Goal: Find specific page/section: Find specific page/section

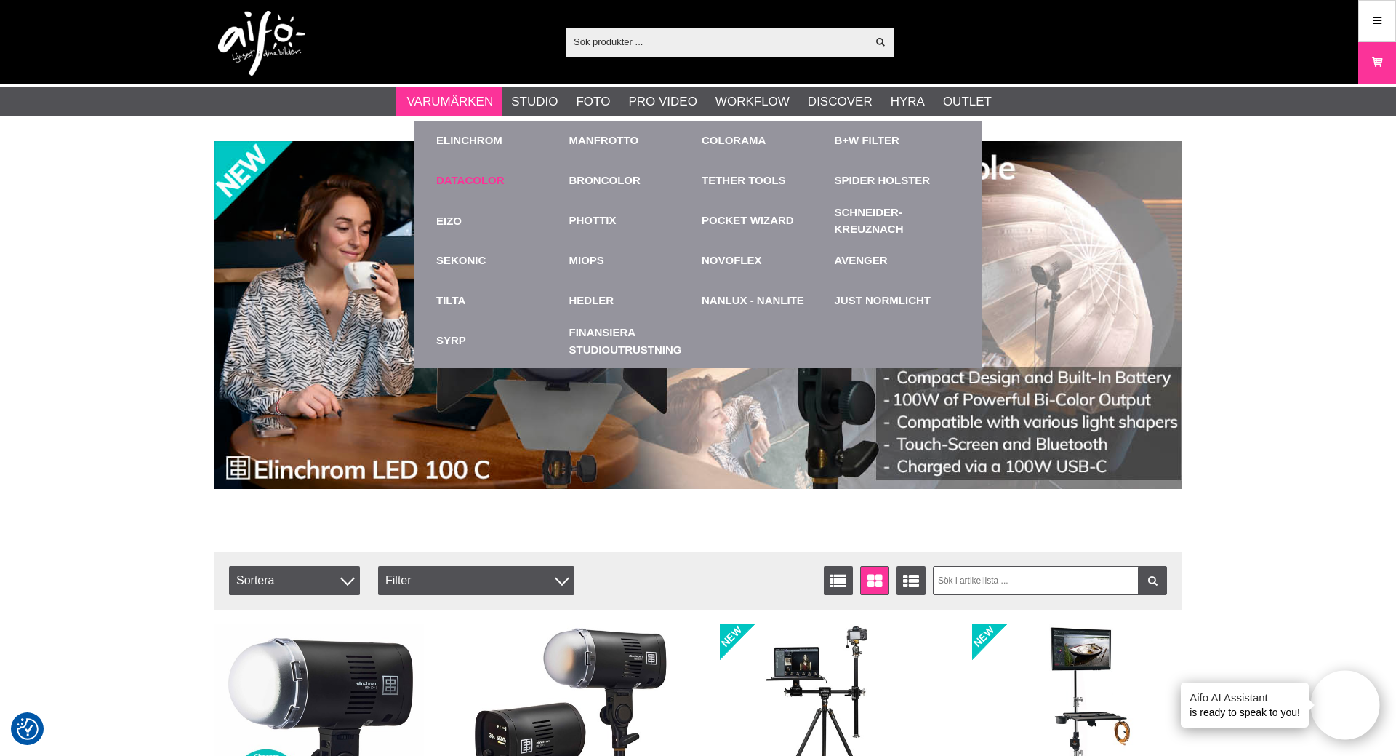
click at [471, 181] on link "Datacolor" at bounding box center [470, 180] width 68 height 17
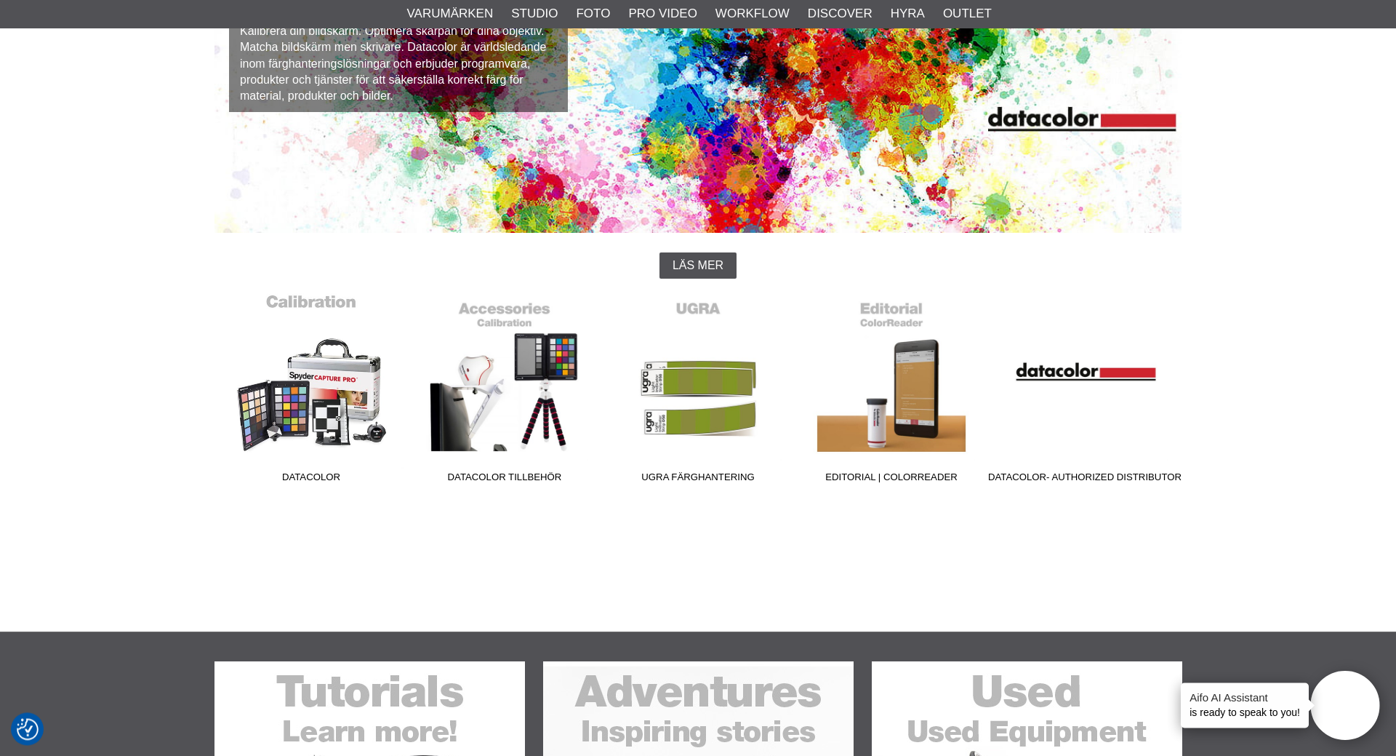
scroll to position [223, 0]
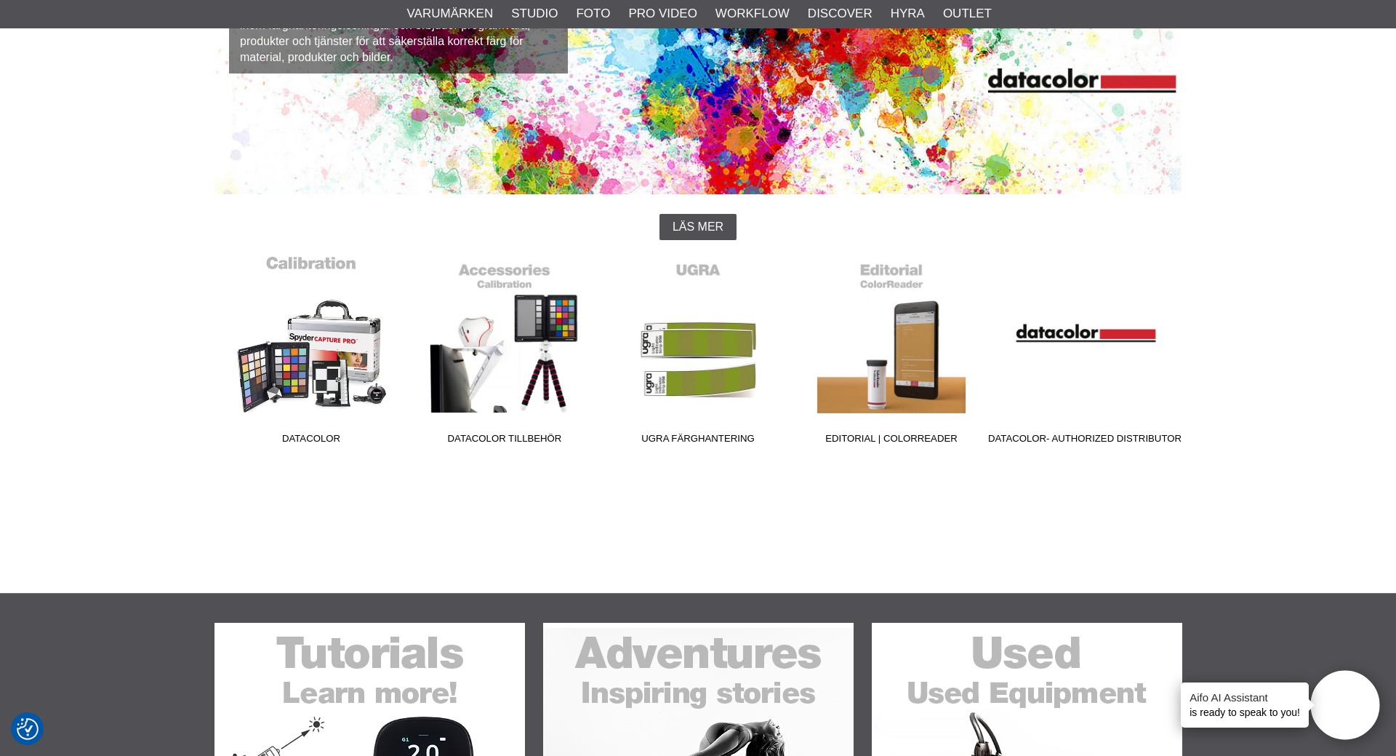
click at [338, 334] on link "Datacolor" at bounding box center [311, 353] width 193 height 196
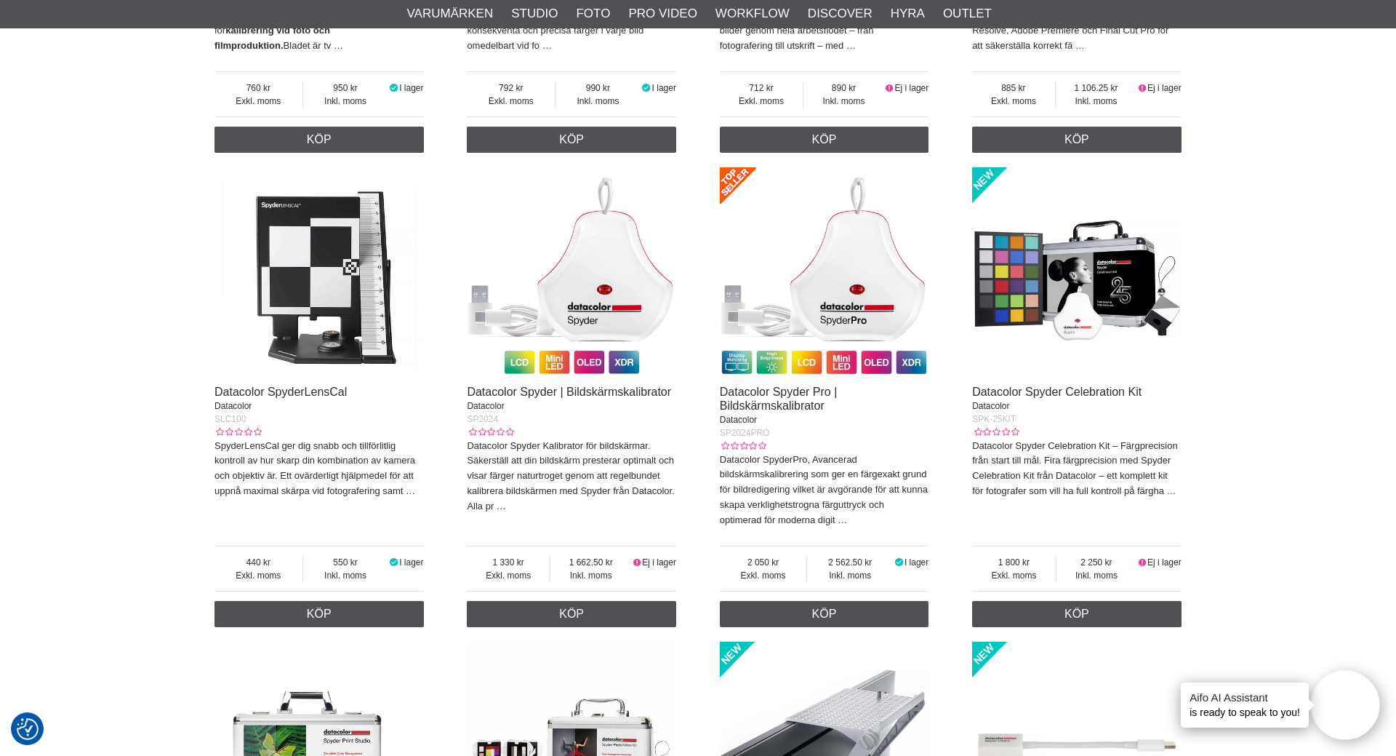
scroll to position [1929, 0]
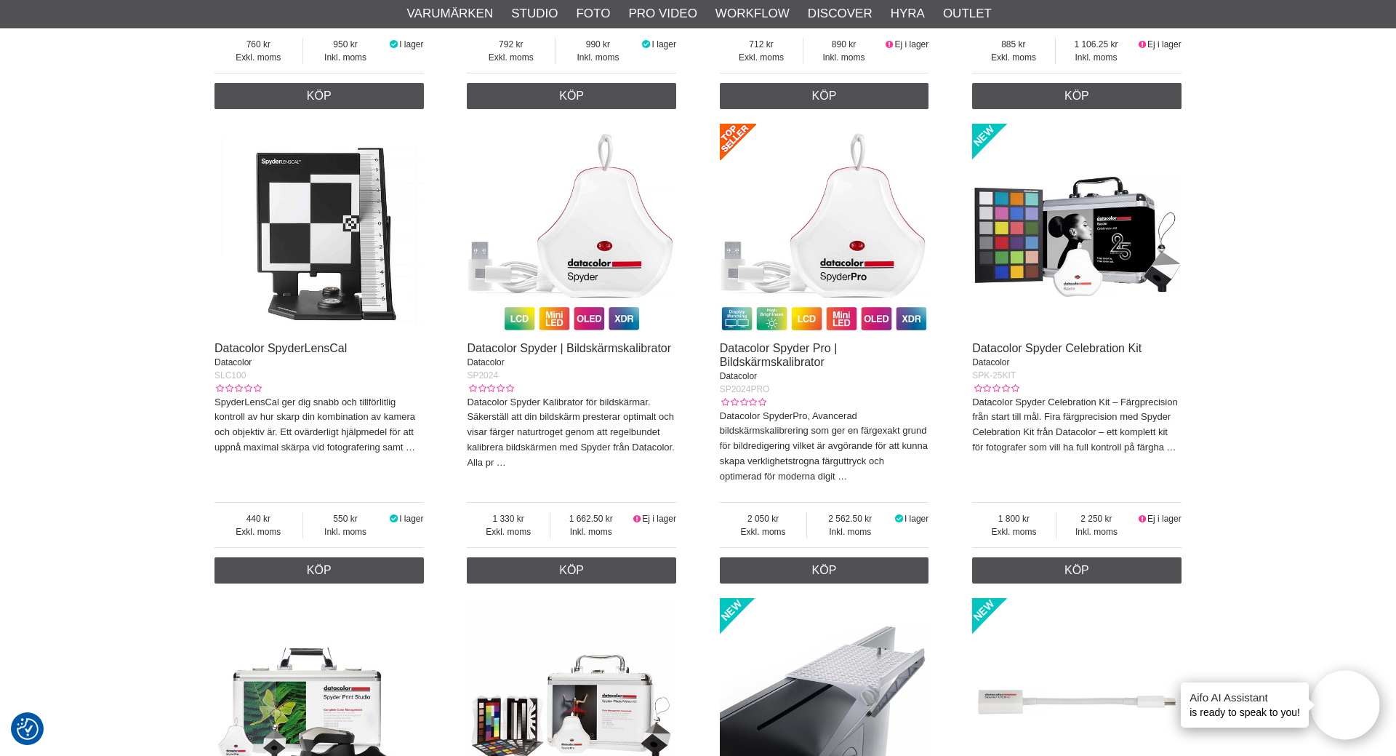
click at [861, 230] on img at bounding box center [824, 228] width 209 height 209
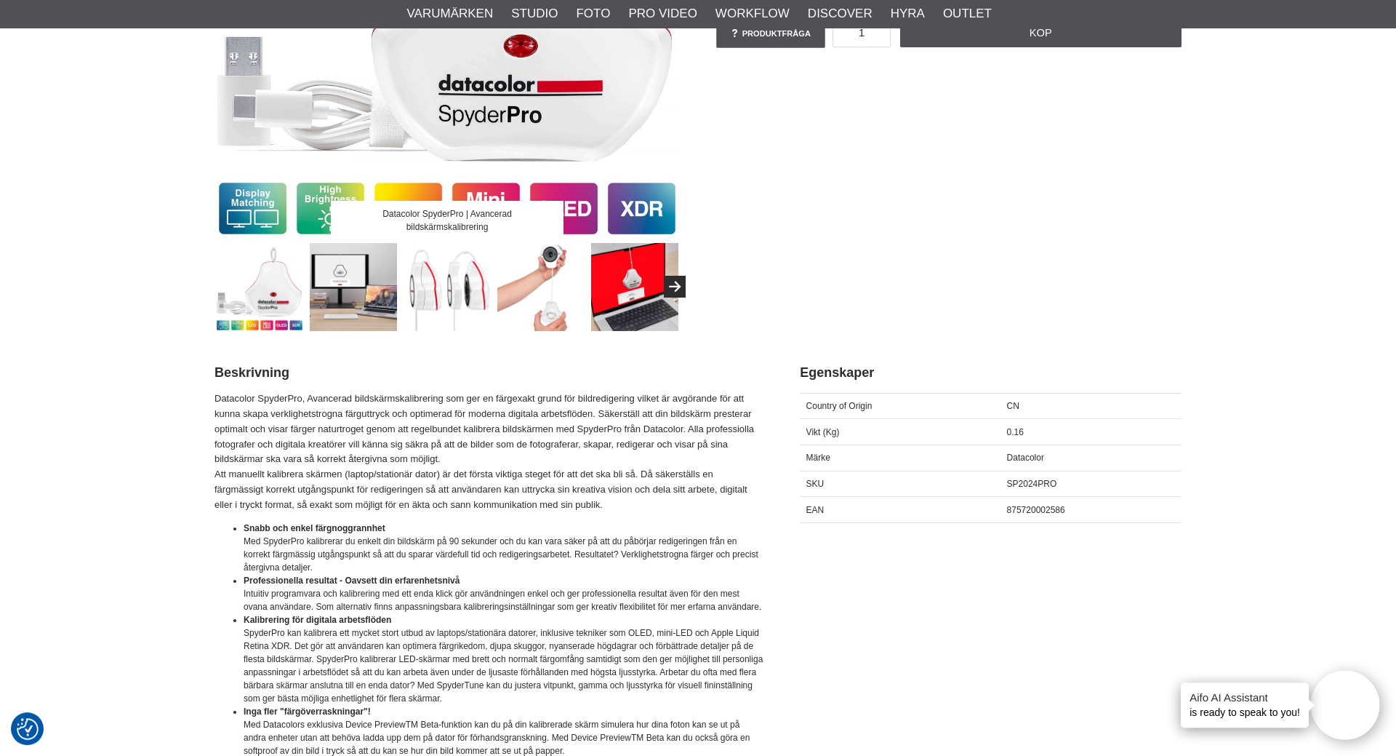
scroll to position [445, 0]
